Goal: Information Seeking & Learning: Learn about a topic

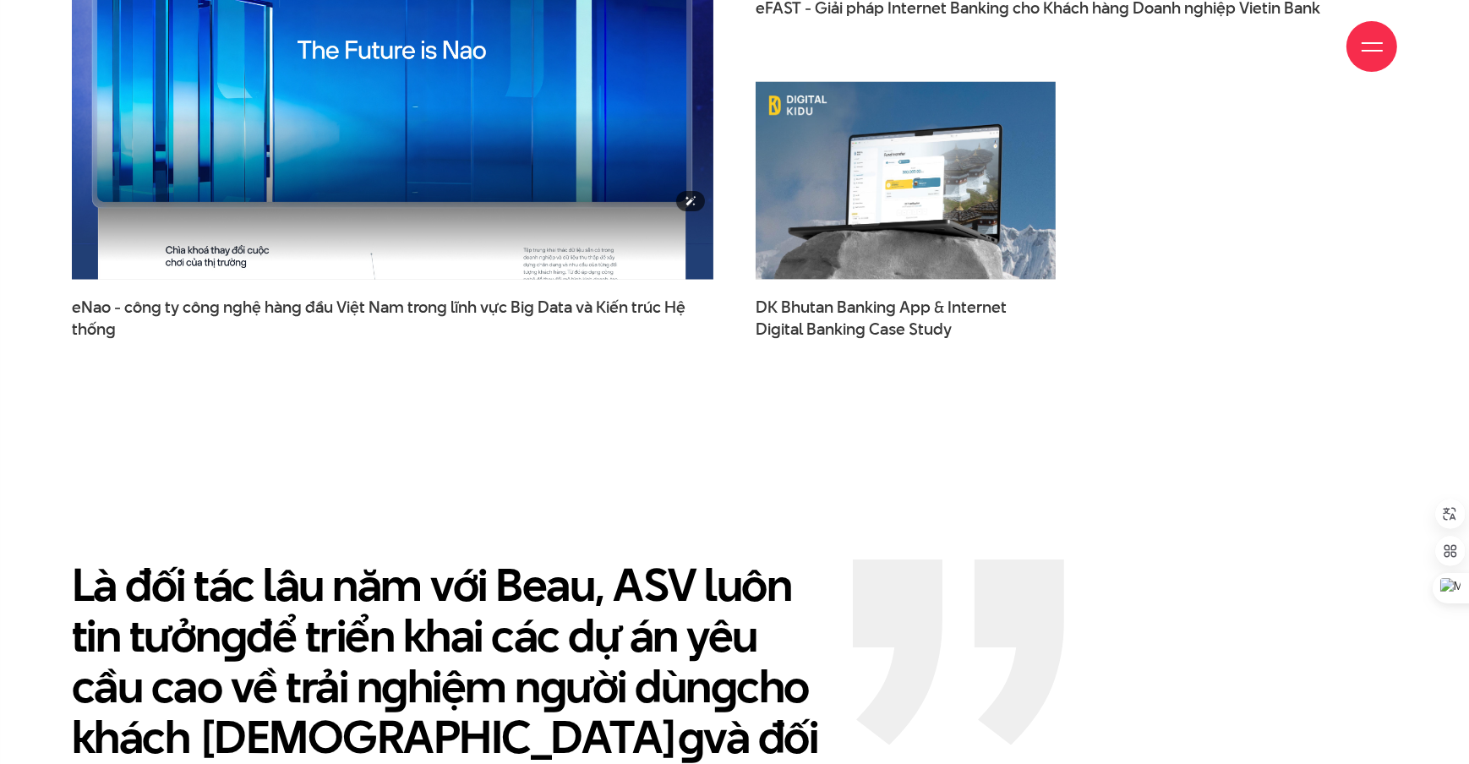
scroll to position [2434, 0]
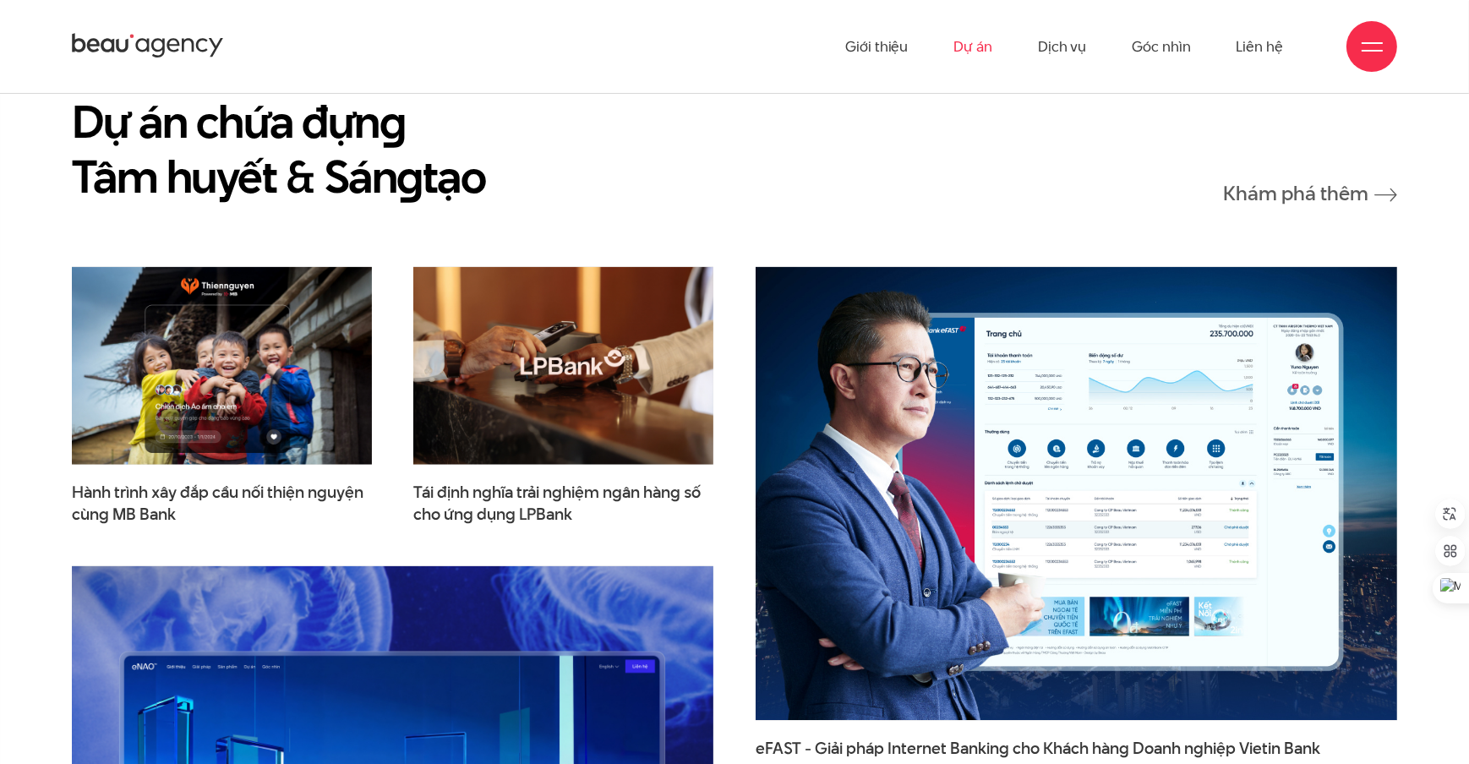
click at [970, 46] on link "Dự án" at bounding box center [972, 46] width 39 height 93
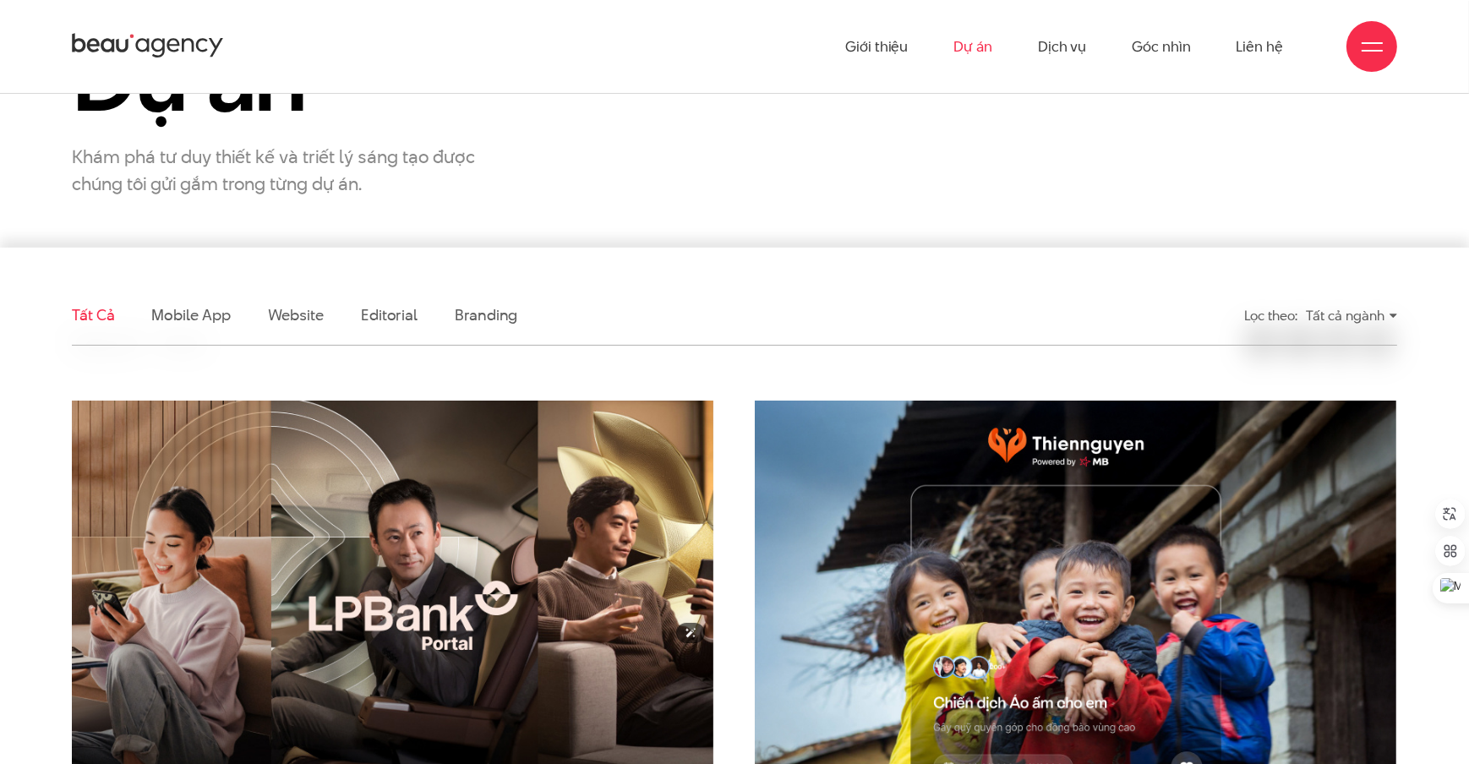
scroll to position [269, 0]
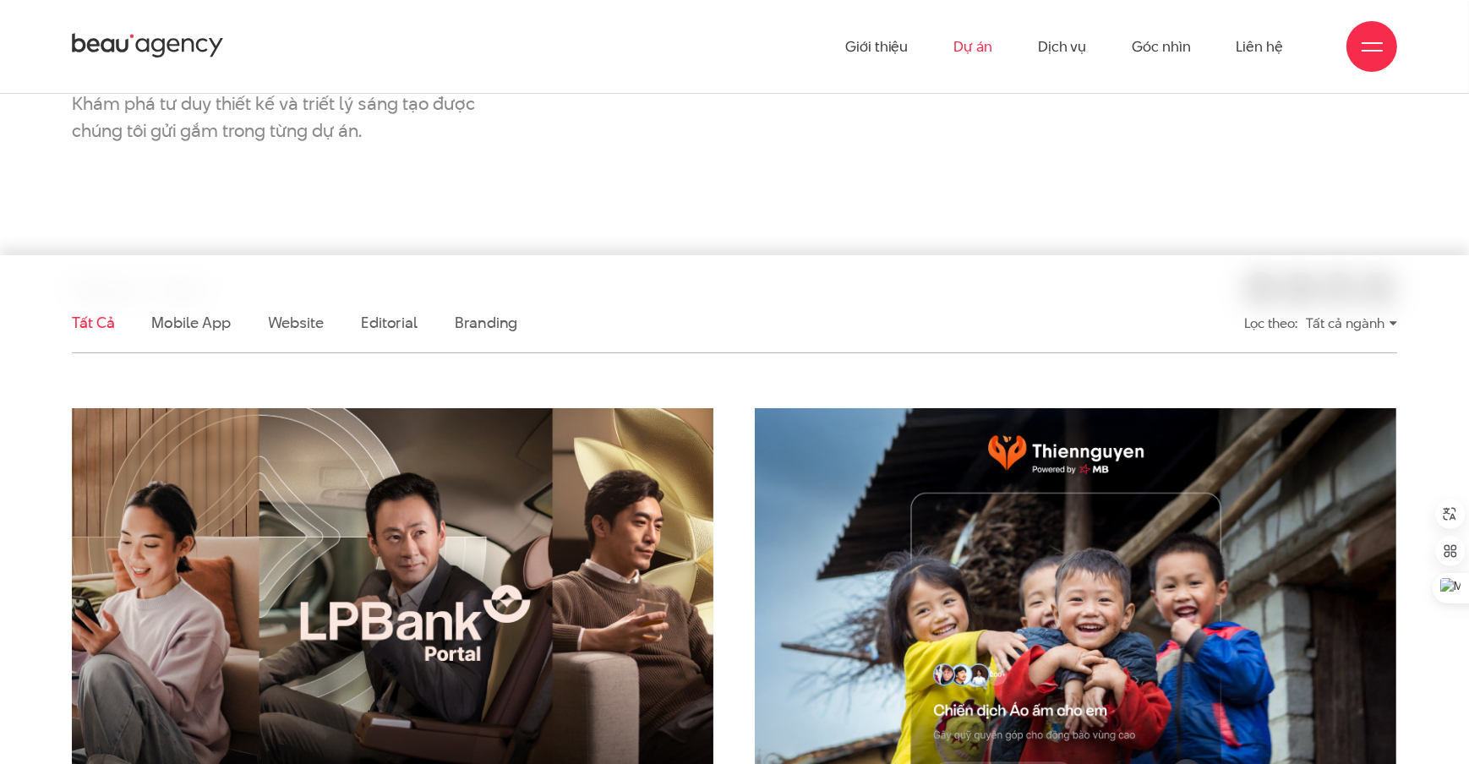
click at [368, 450] on img at bounding box center [393, 623] width 706 height 472
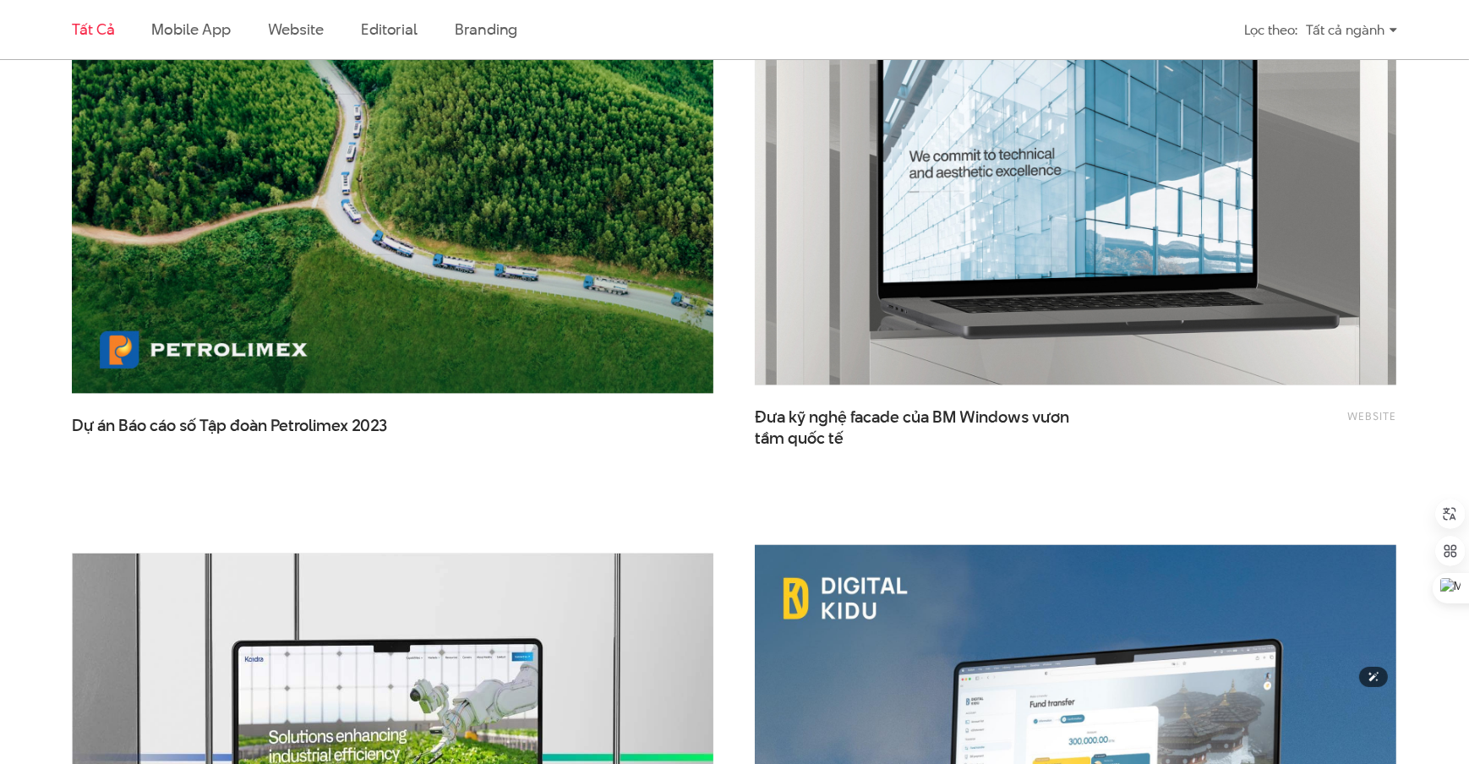
scroll to position [3448, 0]
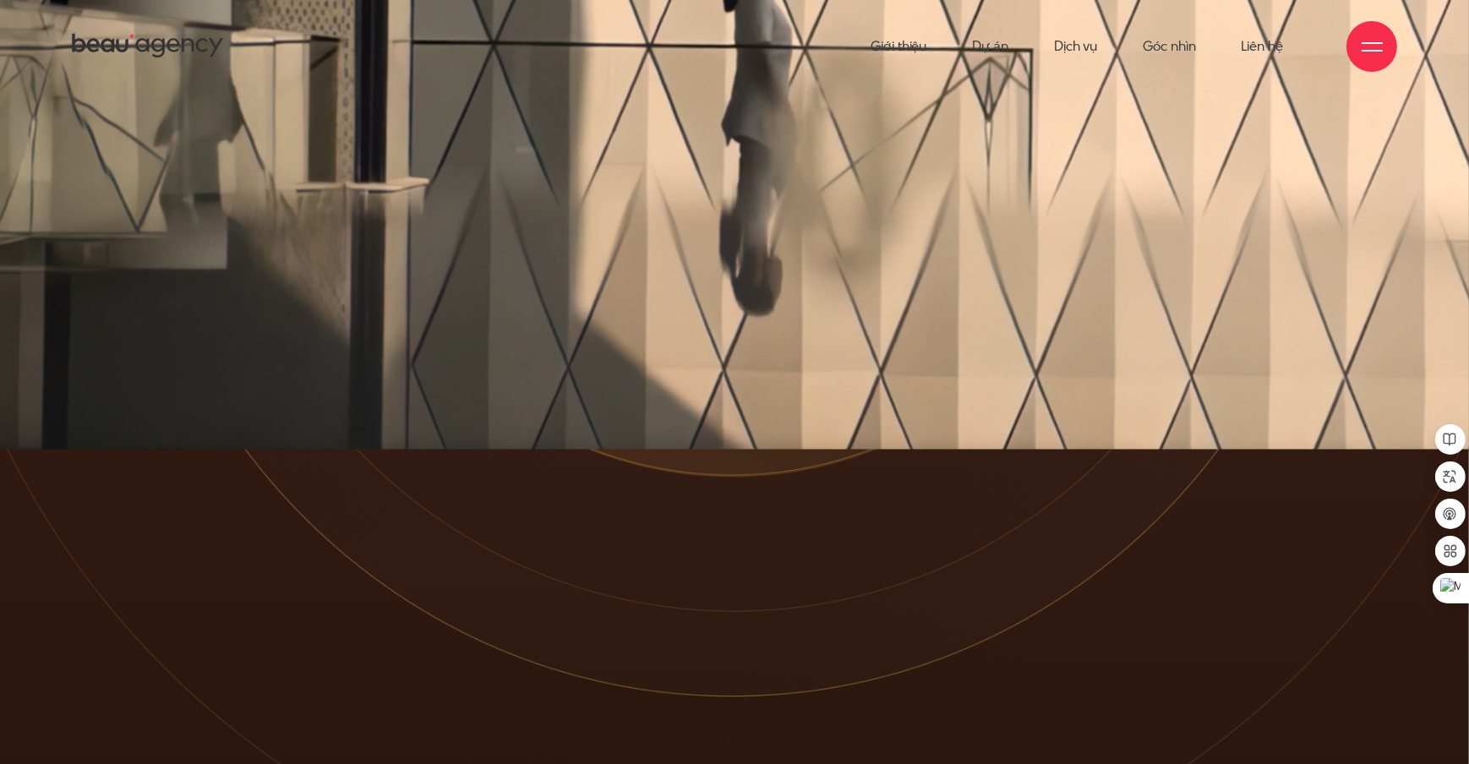
scroll to position [490, 0]
